Goal: Information Seeking & Learning: Learn about a topic

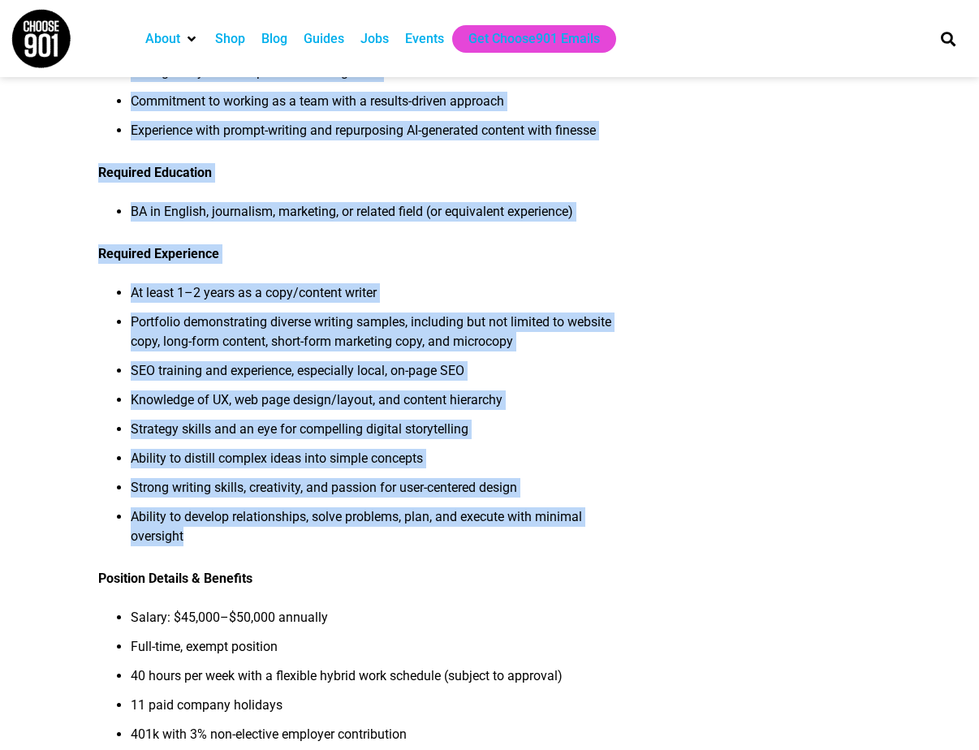
scroll to position [1035, 0]
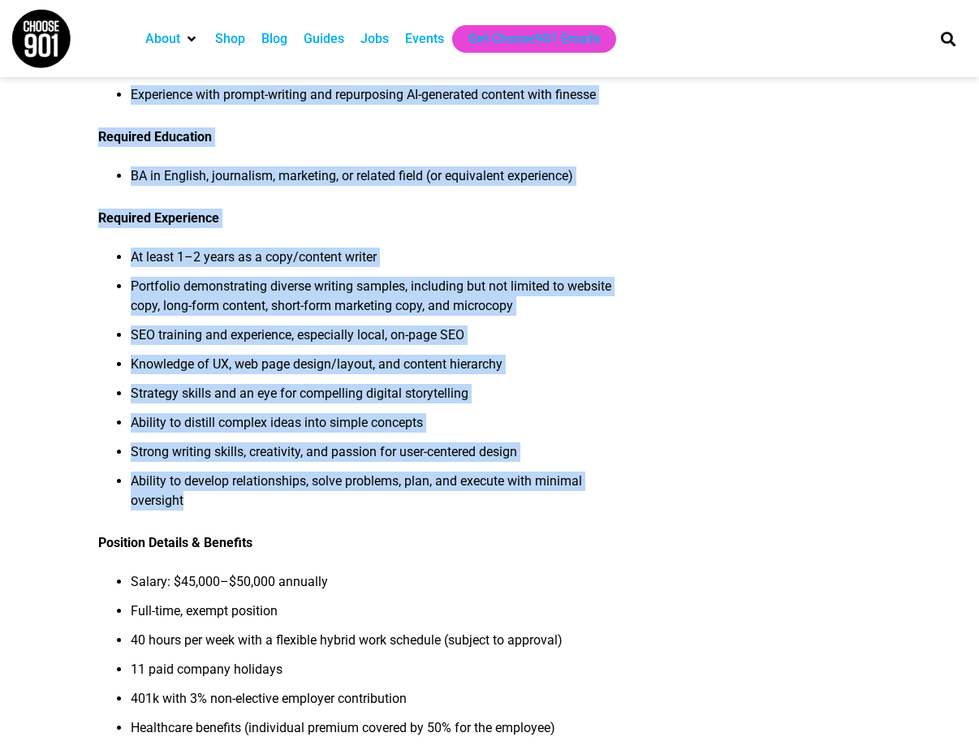
drag, startPoint x: 101, startPoint y: 202, endPoint x: 629, endPoint y: 538, distance: 625.9
click at [629, 538] on div "About the Job Neon Canvas is on the [PERSON_NAME] for a dynamic, full-time Web …" at bounding box center [490, 113] width 784 height 1940
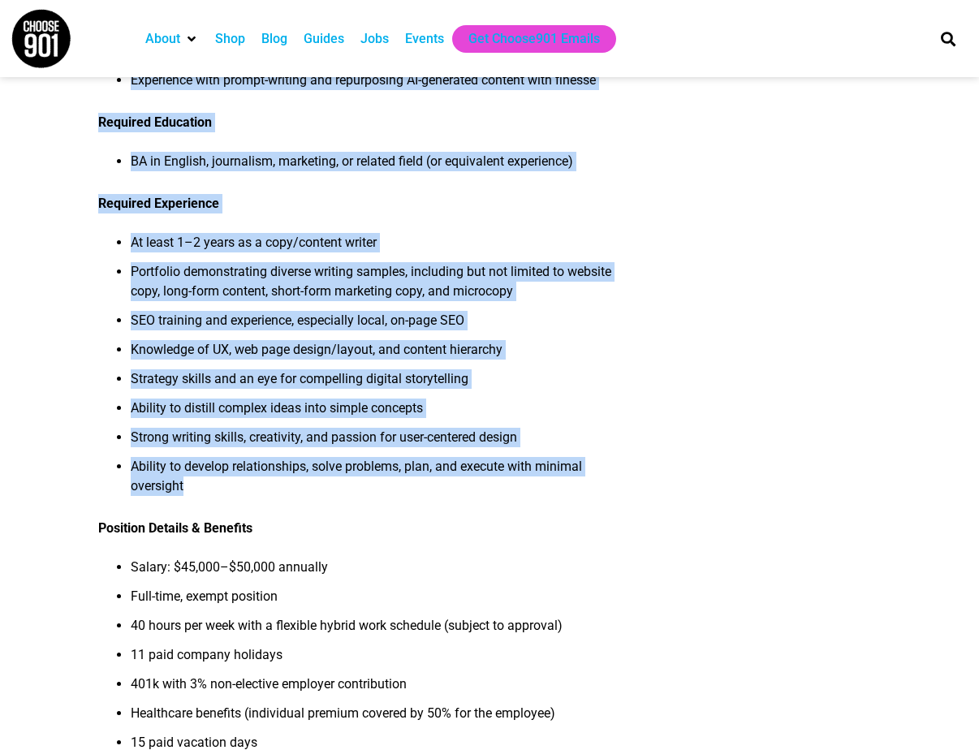
scroll to position [1050, 0]
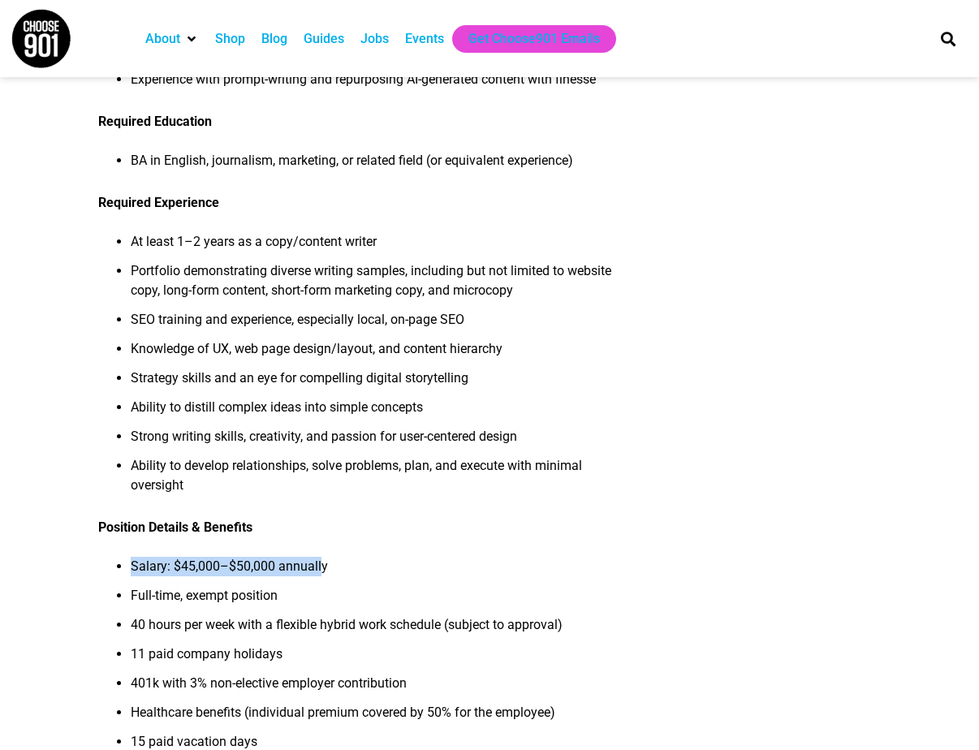
drag, startPoint x: 128, startPoint y: 588, endPoint x: 357, endPoint y: 588, distance: 229.0
click at [347, 588] on ul "Salary: $45,000–$50,000 annually Full-time, exempt position 40 hours per week w…" at bounding box center [362, 659] width 528 height 205
click at [361, 586] on li "Salary: $45,000–$50,000 annually" at bounding box center [378, 571] width 495 height 29
drag, startPoint x: 334, startPoint y: 587, endPoint x: 106, endPoint y: 588, distance: 228.2
click at [106, 588] on ul "Salary: $45,000–$50,000 annually Full-time, exempt position 40 hours per week w…" at bounding box center [362, 659] width 528 height 205
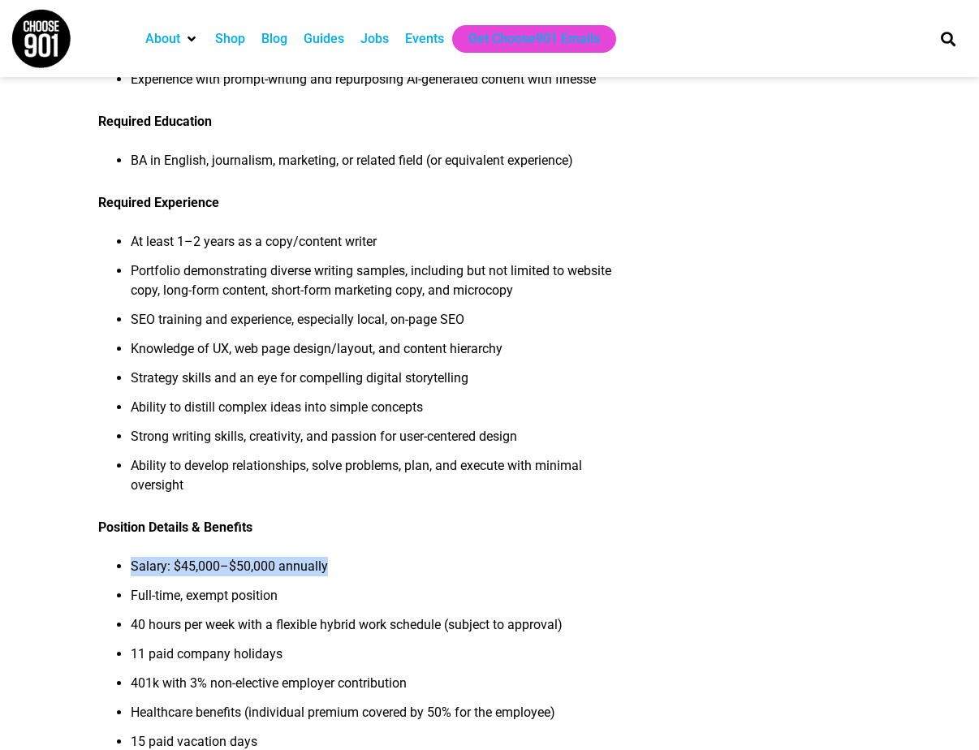
copy li "Salary: $45,000–$50,000 annually"
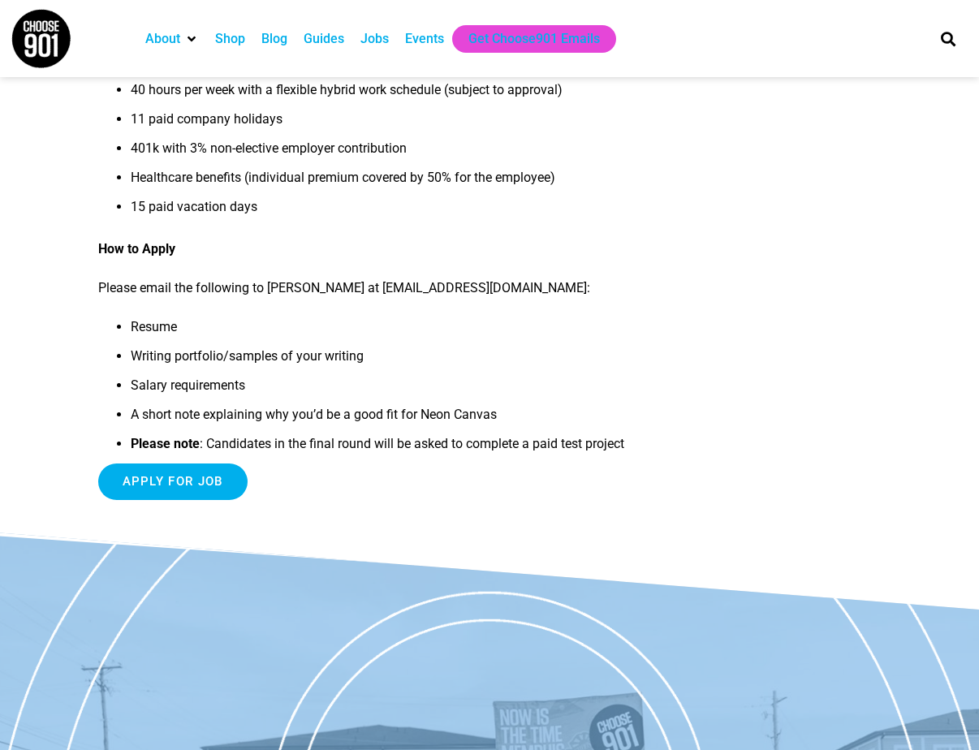
scroll to position [1591, 0]
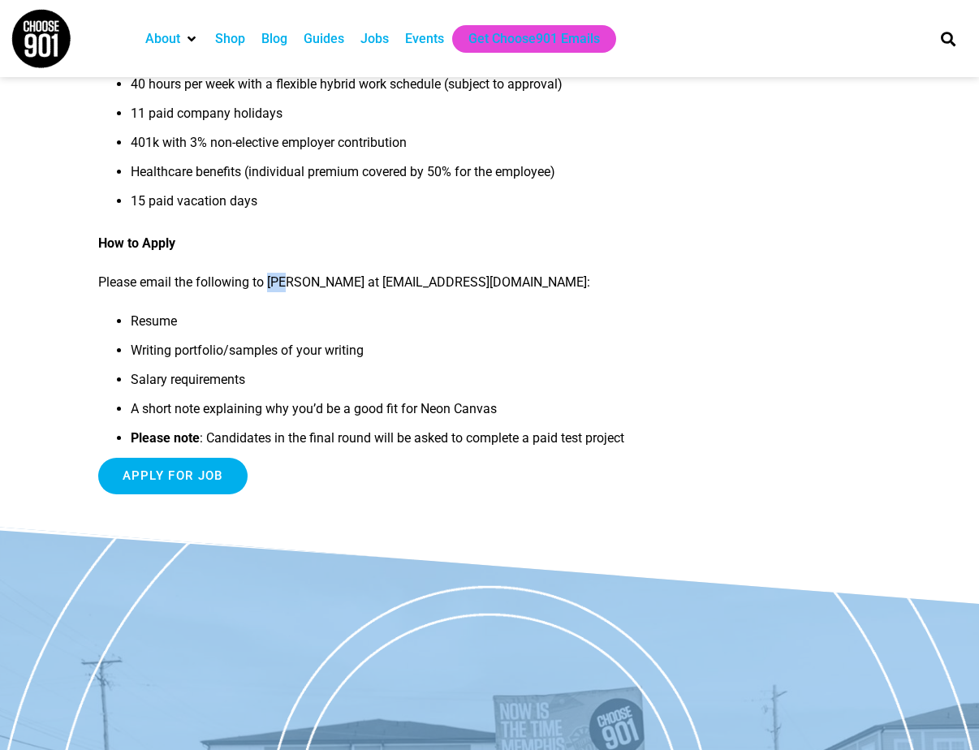
drag, startPoint x: 269, startPoint y: 301, endPoint x: 296, endPoint y: 301, distance: 26.8
click at [296, 292] on p "Please email the following to [PERSON_NAME] at [EMAIL_ADDRESS][DOMAIN_NAME]:" at bounding box center [362, 282] width 528 height 19
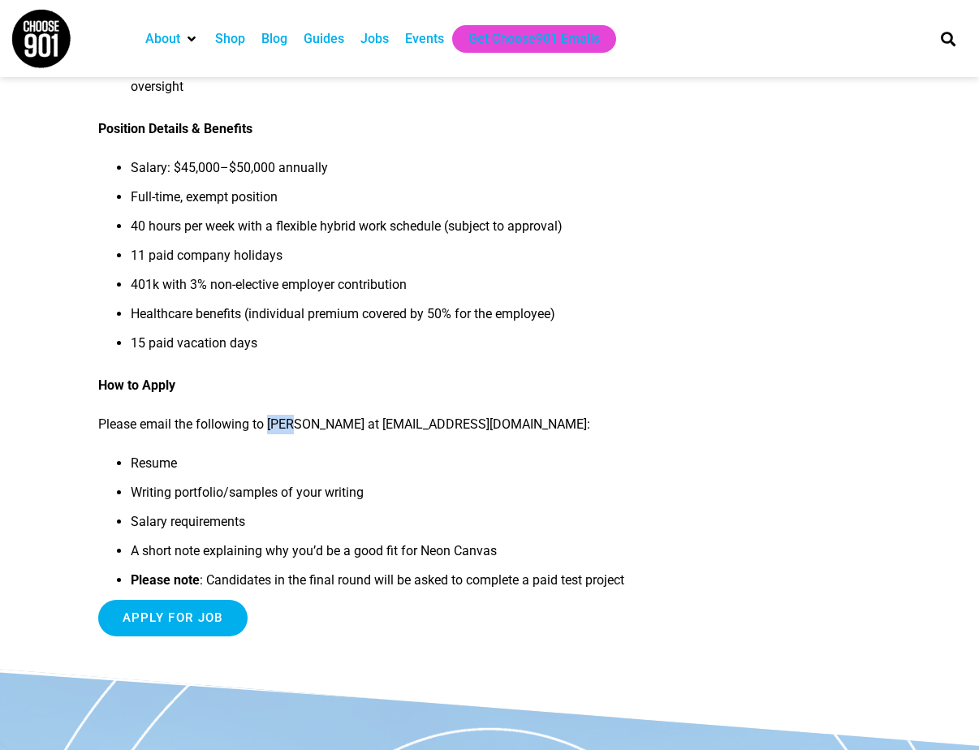
scroll to position [1450, 0]
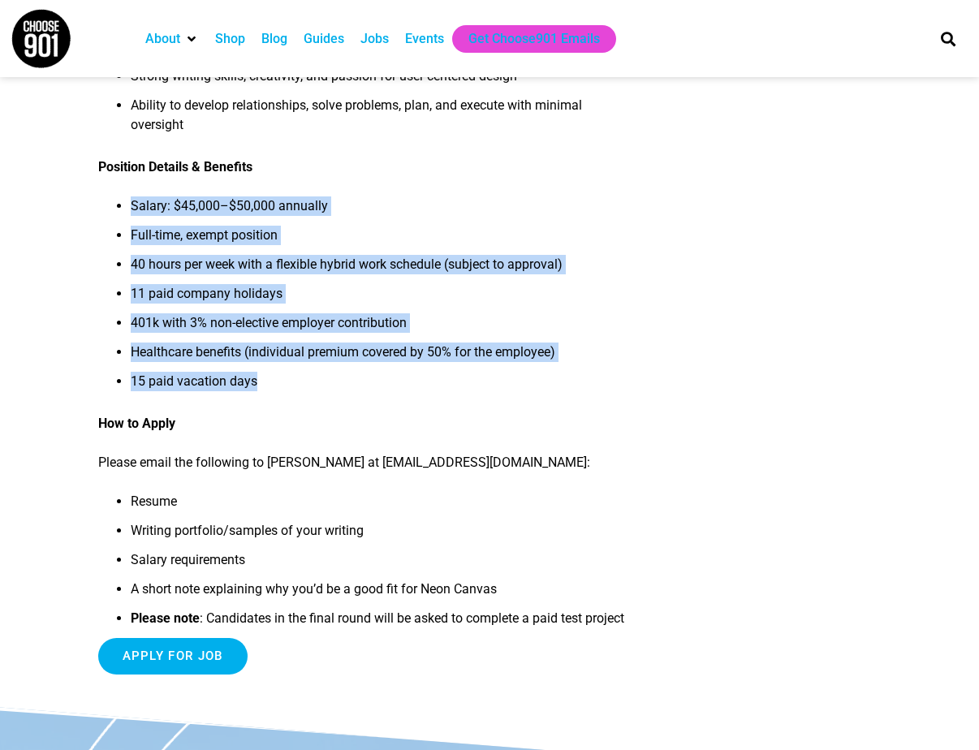
drag, startPoint x: 109, startPoint y: 223, endPoint x: 211, endPoint y: 282, distance: 117.9
click at [277, 358] on ul "Salary: $45,000–$50,000 annually Full-time, exempt position 40 hours per week w…" at bounding box center [362, 299] width 528 height 205
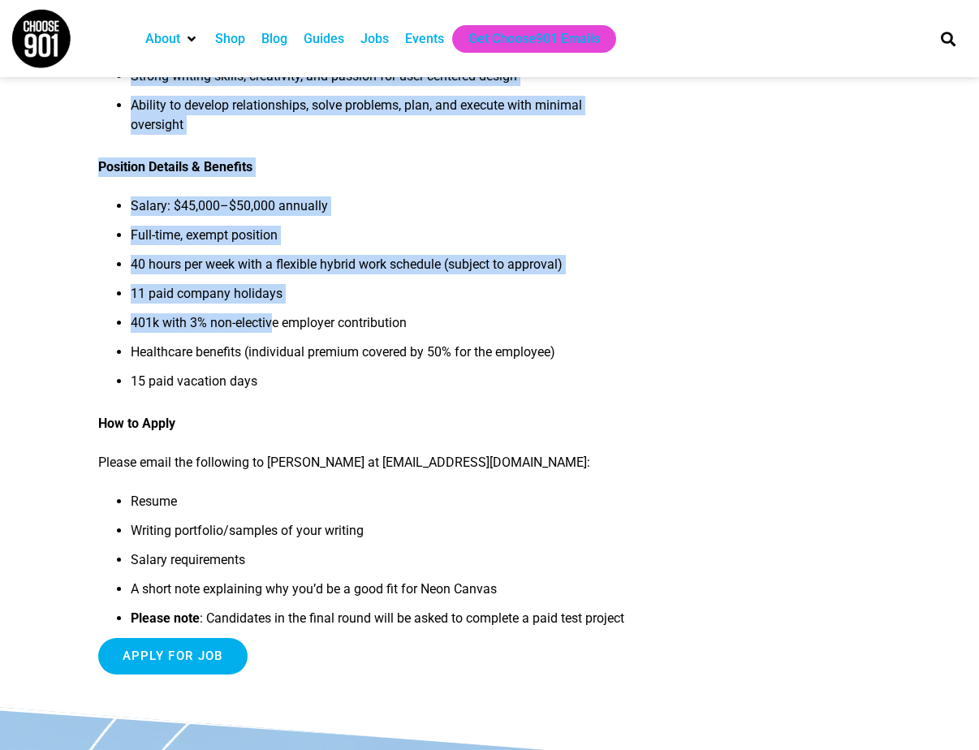
drag, startPoint x: 96, startPoint y: 184, endPoint x: 279, endPoint y: 333, distance: 235.5
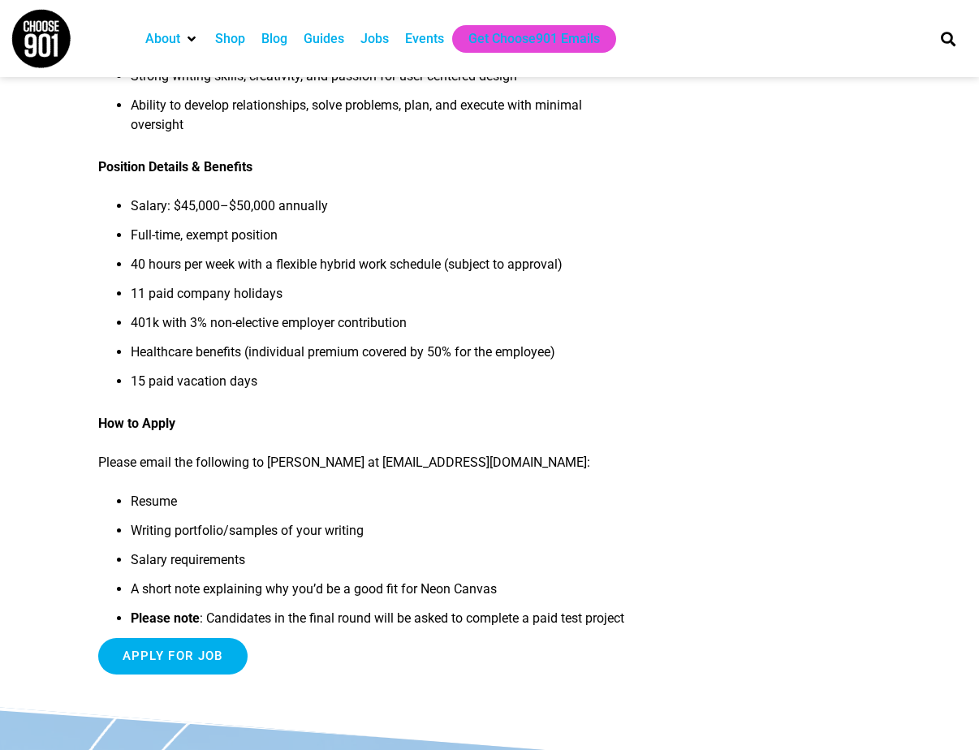
click at [284, 395] on li "15 paid vacation days" at bounding box center [378, 386] width 495 height 29
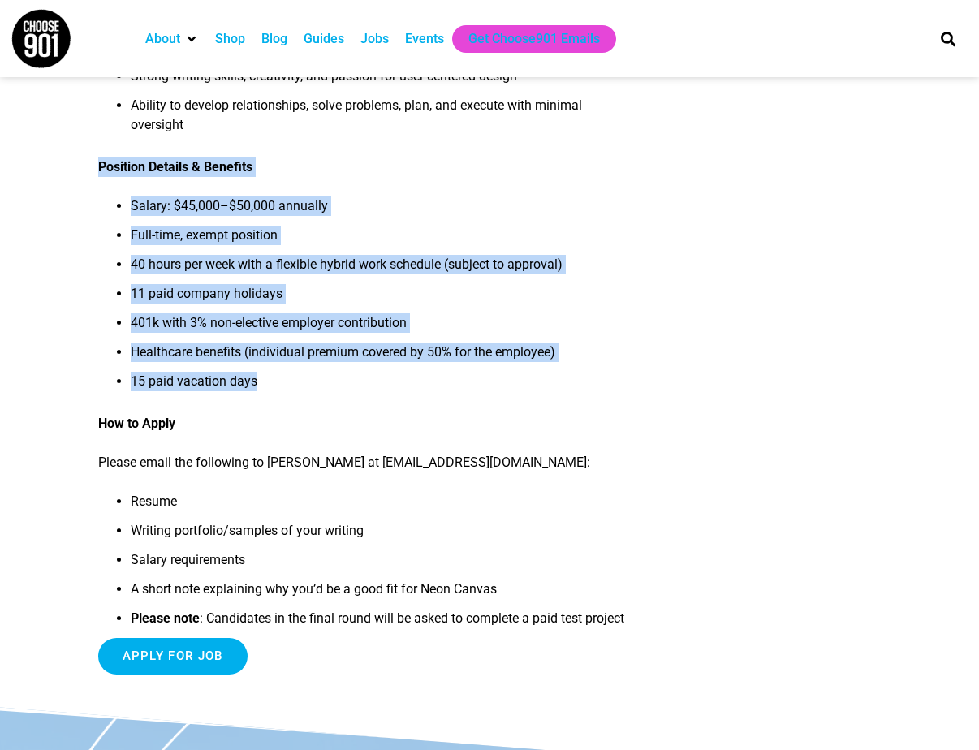
drag, startPoint x: 262, startPoint y: 409, endPoint x: 98, endPoint y: 189, distance: 274.5
click at [162, 401] on li "15 paid vacation days" at bounding box center [378, 386] width 495 height 29
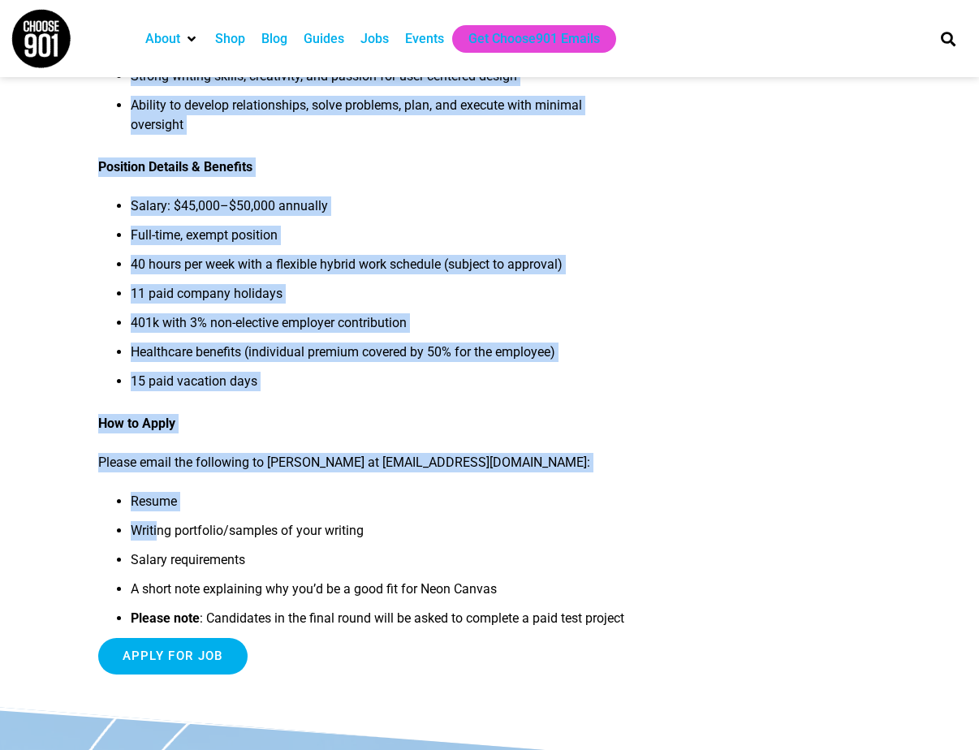
drag, startPoint x: 93, startPoint y: 447, endPoint x: 160, endPoint y: 543, distance: 116.7
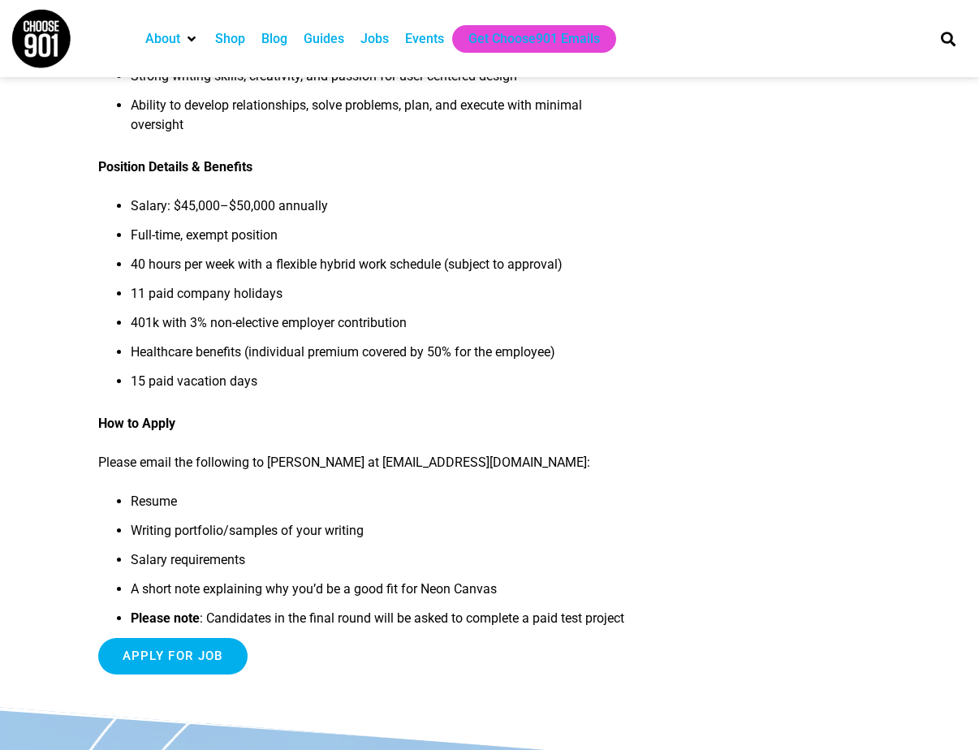
drag, startPoint x: 139, startPoint y: 499, endPoint x: 82, endPoint y: 413, distance: 103.8
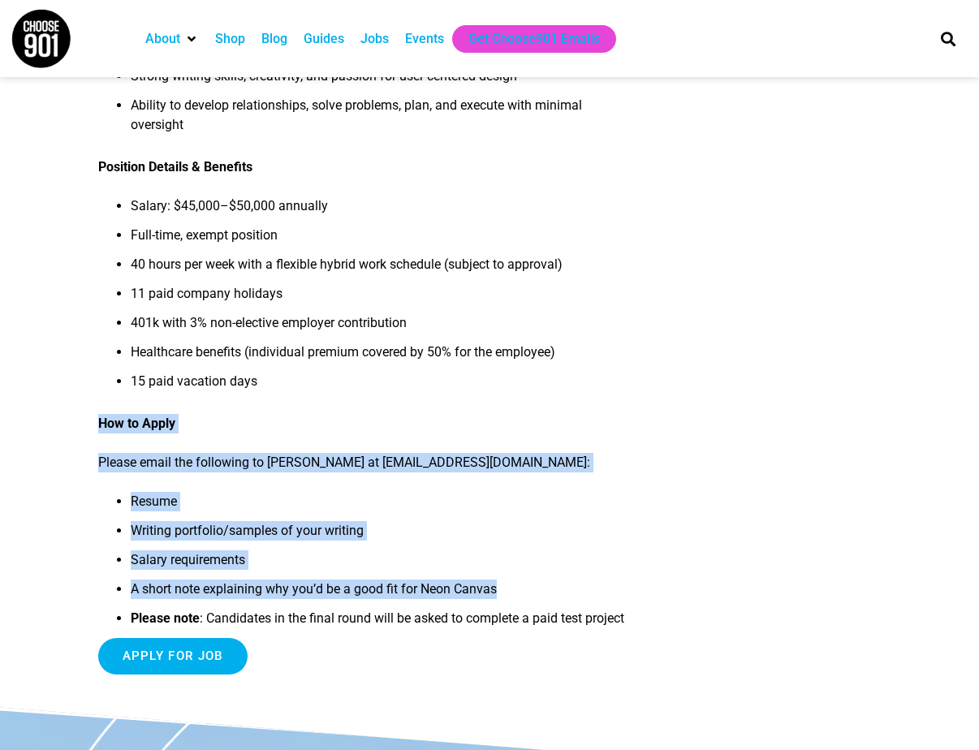
drag, startPoint x: 101, startPoint y: 447, endPoint x: 510, endPoint y: 625, distance: 446.3
copy div "How to Apply Please email the following to Robert Busby at robertb@neoncanvas.c…"
